Goal: Information Seeking & Learning: Understand process/instructions

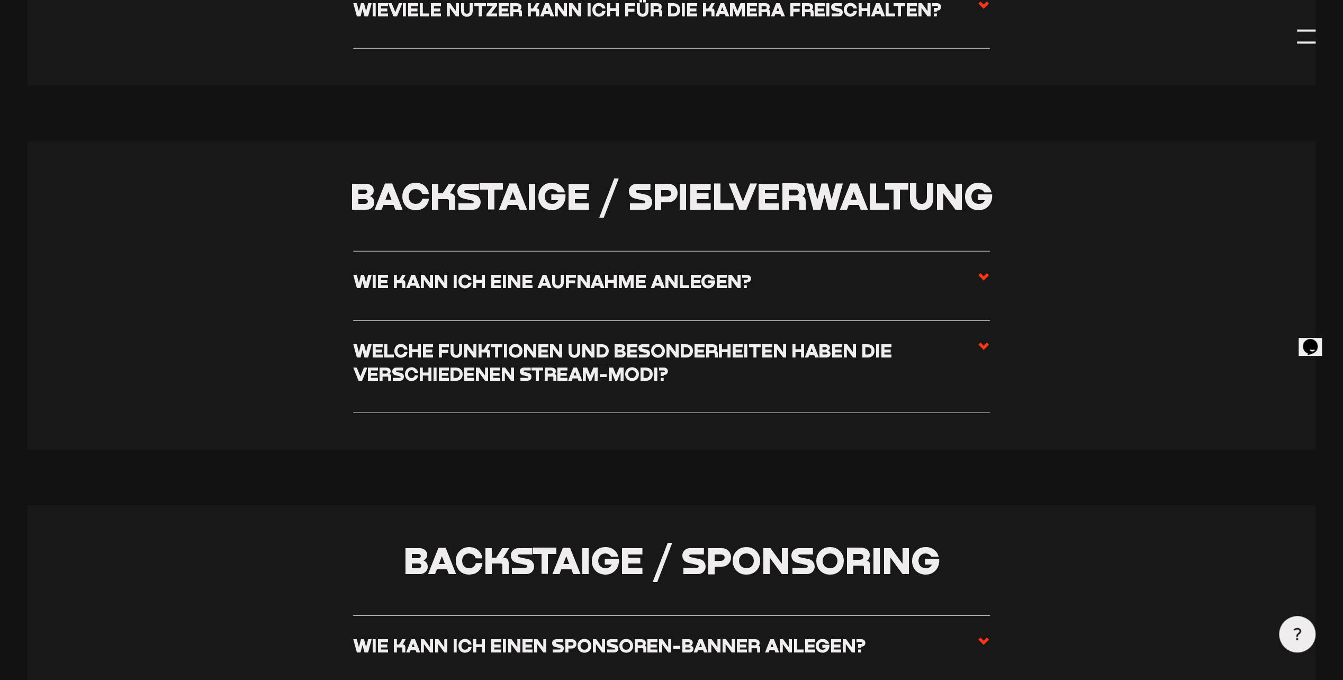
scroll to position [2742, 0]
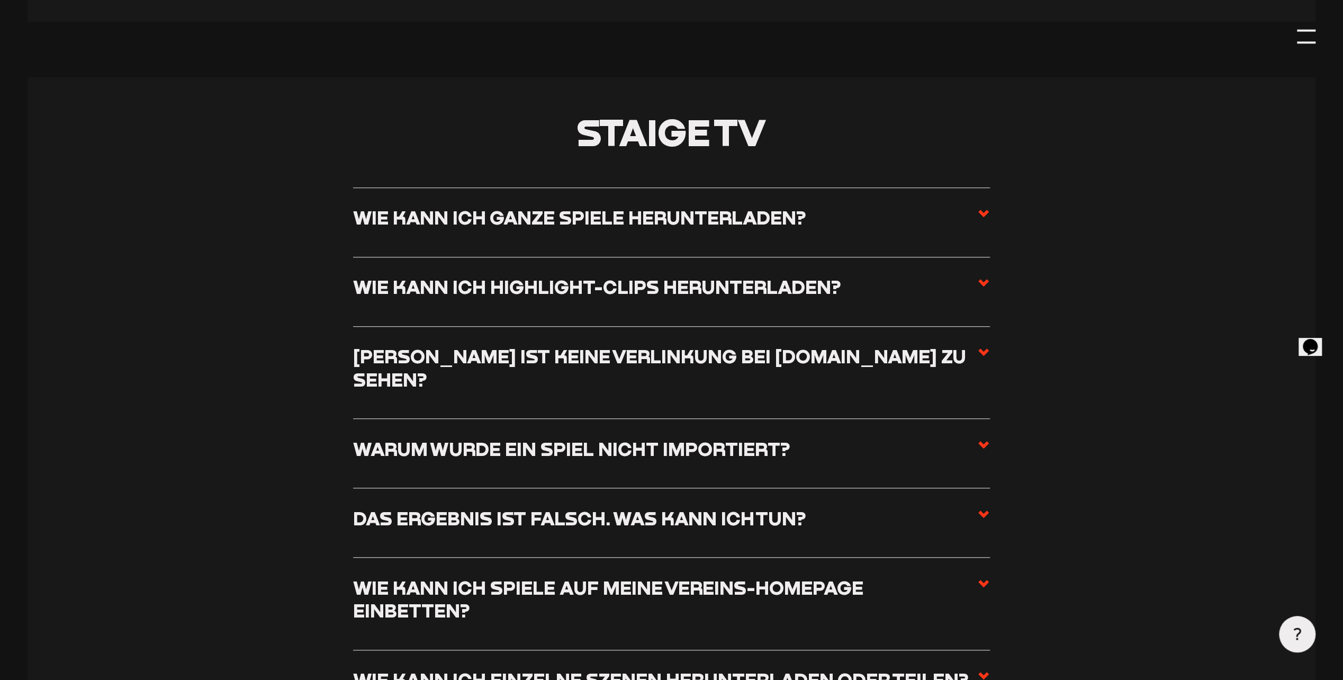
click at [988, 207] on icon at bounding box center [983, 213] width 13 height 13
click at [0, 0] on input "Wie kann ich ganze Spiele herunterladen?" at bounding box center [0, 0] width 0 height 0
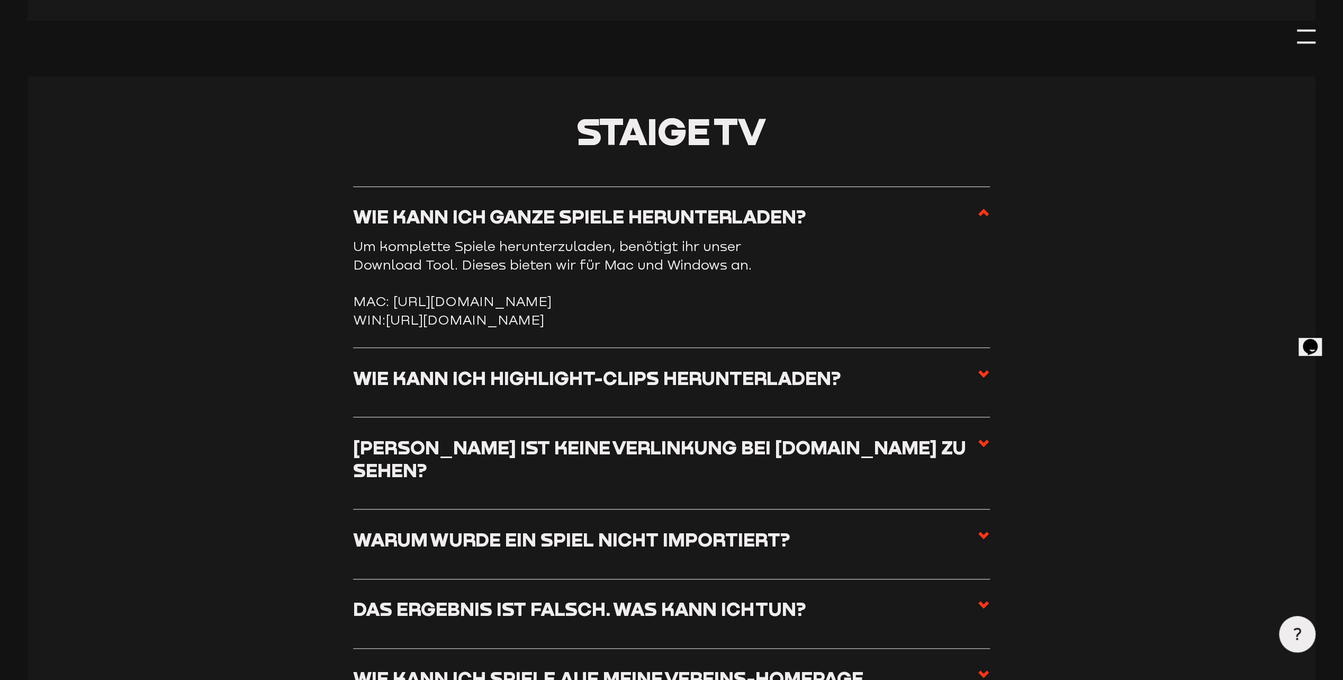
scroll to position [4679, 0]
drag, startPoint x: 343, startPoint y: 193, endPoint x: 980, endPoint y: 306, distance: 646.9
click at [980, 306] on section "Staige TV Wie kann ich ganze Spiele herunterladen? Um komplette Spiele herunter…" at bounding box center [672, 542] width 1288 height 932
copy li "Wie kann ich ganze Spiele herunterladen? Um komplette Spiele herunterzuladen, b…"
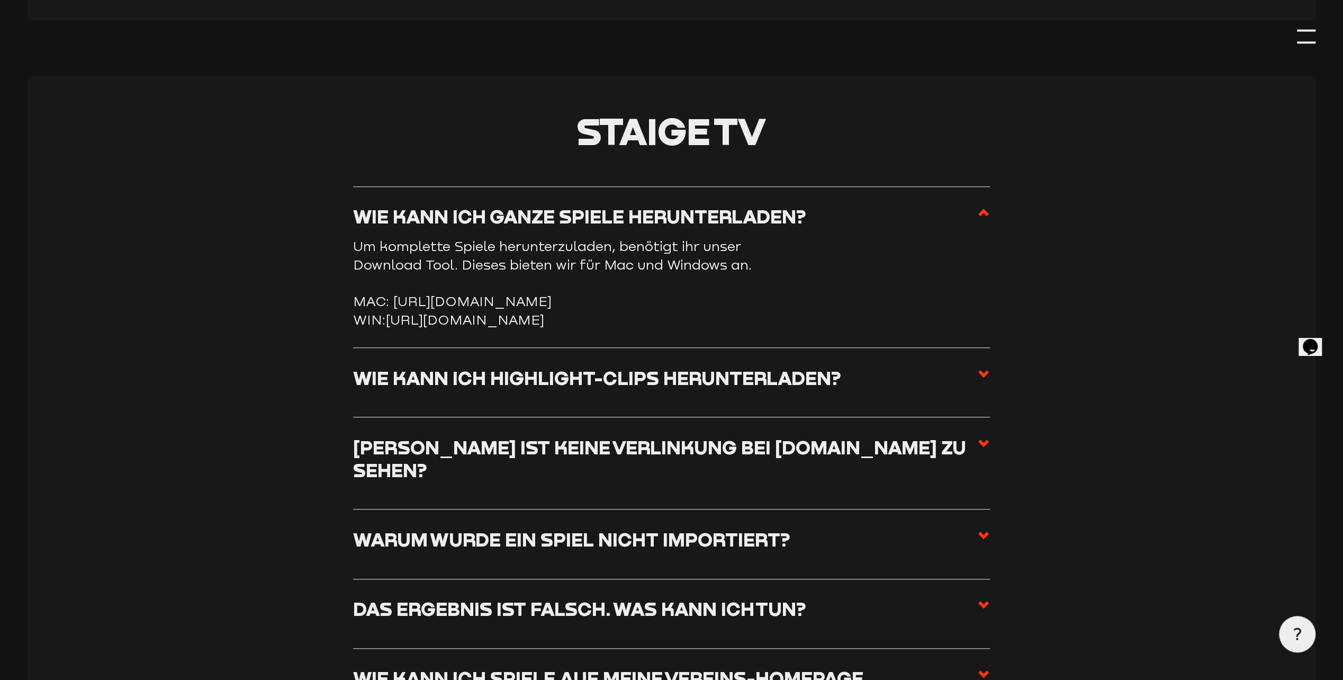
click at [356, 205] on h3 "Wie kann ich ganze Spiele herunterladen?" at bounding box center [579, 216] width 453 height 23
click at [0, 0] on input "Wie kann ich ganze Spiele herunterladen?" at bounding box center [0, 0] width 0 height 0
drag, startPoint x: 354, startPoint y: 194, endPoint x: 964, endPoint y: 311, distance: 621.2
click at [964, 311] on li "Wie kann ich ganze Spiele herunterladen? Um komplette Spiele herunterzuladen, b…" at bounding box center [671, 266] width 637 height 161
click at [962, 310] on li "Wie kann ich ganze Spiele herunterladen? Um komplette Spiele herunterzuladen, b…" at bounding box center [671, 266] width 637 height 161
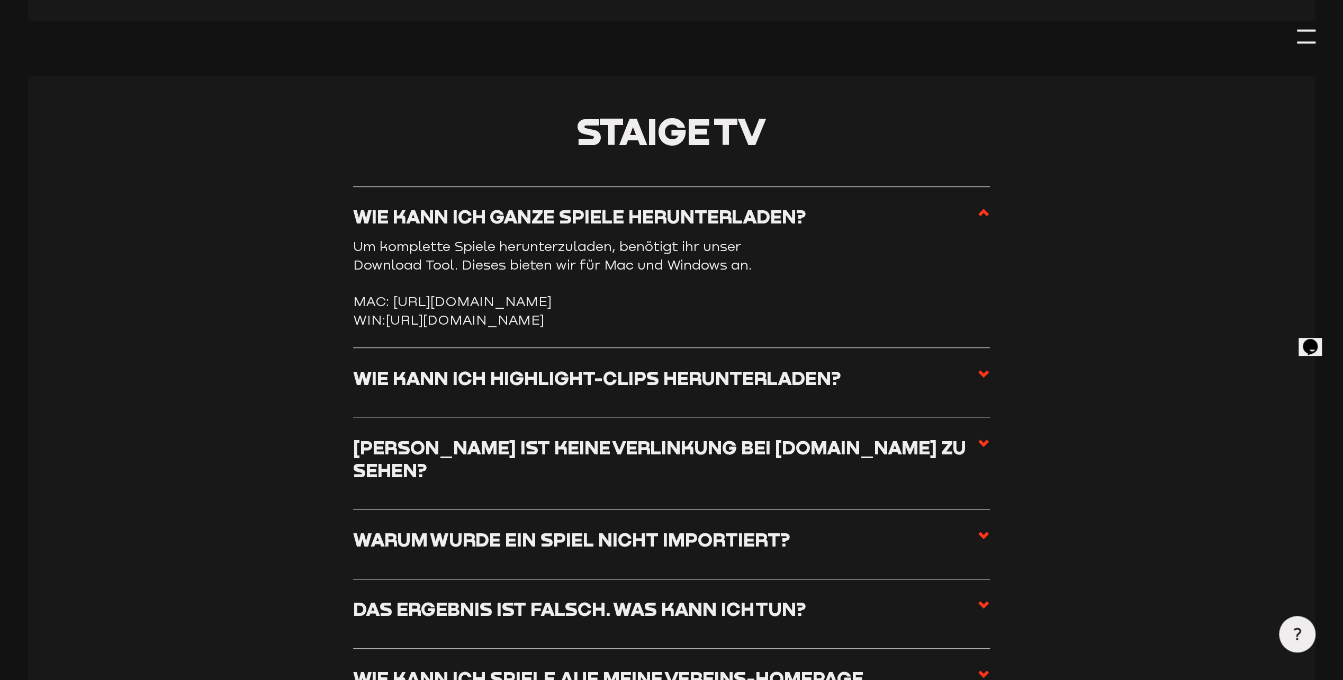
click at [969, 311] on li "WIN: [URL][DOMAIN_NAME]" at bounding box center [671, 320] width 637 height 19
drag, startPoint x: 941, startPoint y: 301, endPoint x: 358, endPoint y: 308, distance: 583.5
click at [358, 311] on li "WIN: [URL][DOMAIN_NAME]" at bounding box center [671, 320] width 637 height 19
